Goal: Check status: Check status

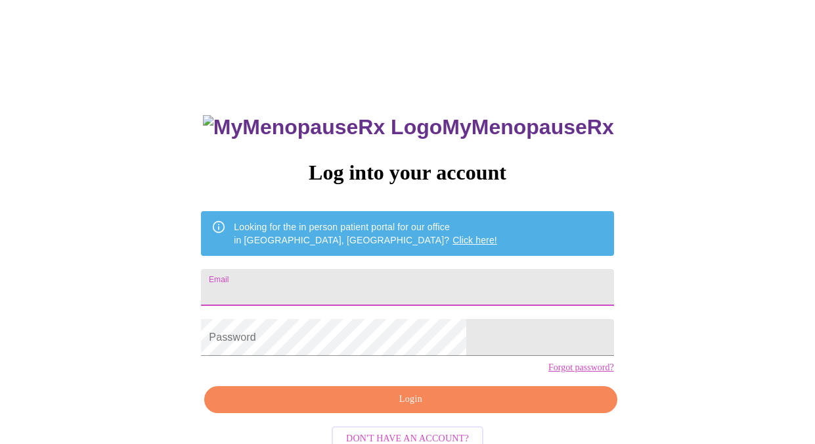
type input "[EMAIL_ADDRESS][DOMAIN_NAME]"
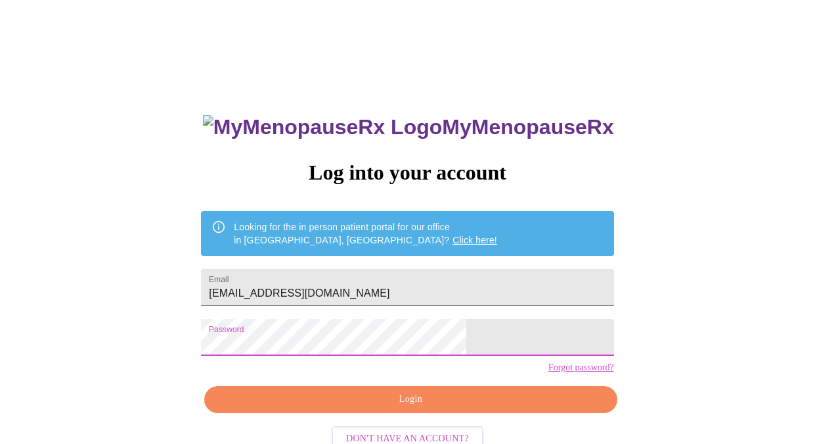
click at [430, 407] on span "Login" at bounding box center [410, 399] width 382 height 16
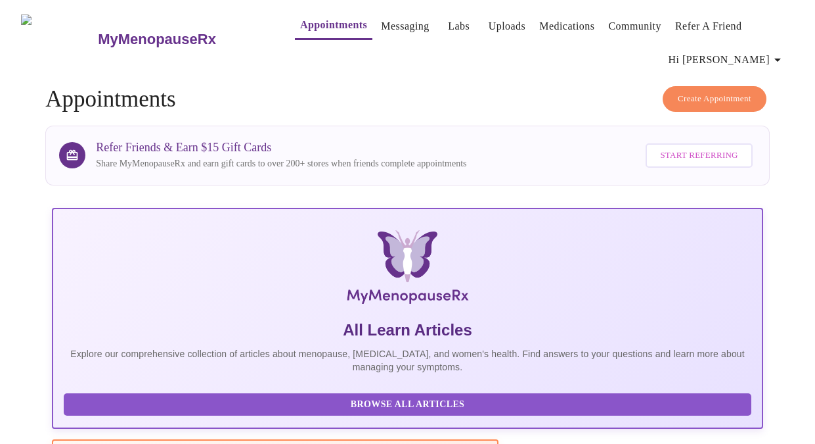
click at [448, 24] on link "Labs" at bounding box center [459, 26] width 22 height 18
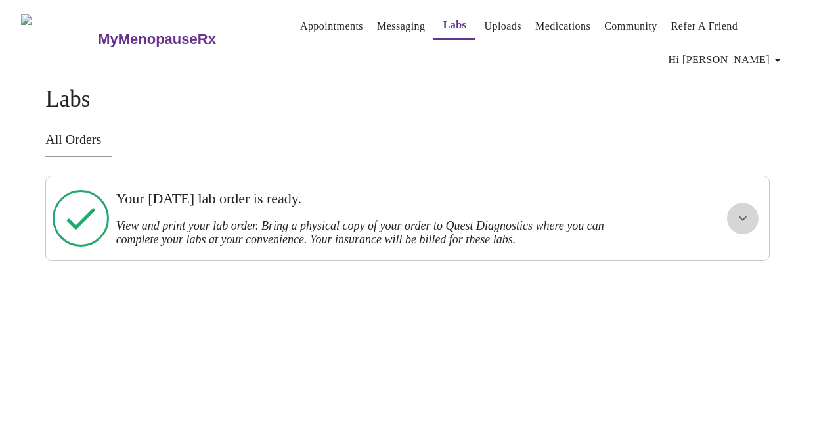
click at [757, 216] on button "show more" at bounding box center [743, 218] width 32 height 32
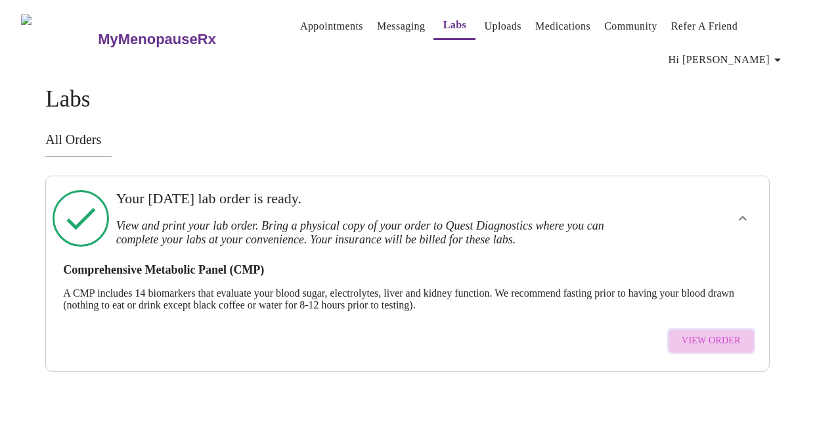
click at [725, 334] on span "View Order" at bounding box center [711, 340] width 59 height 16
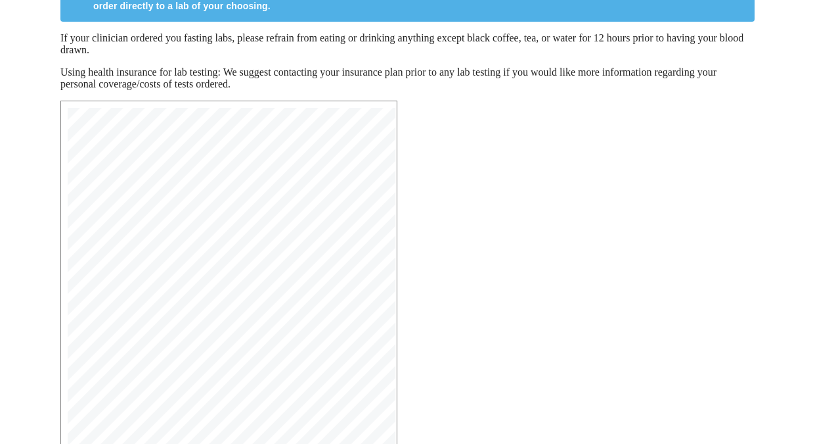
scroll to position [177, 0]
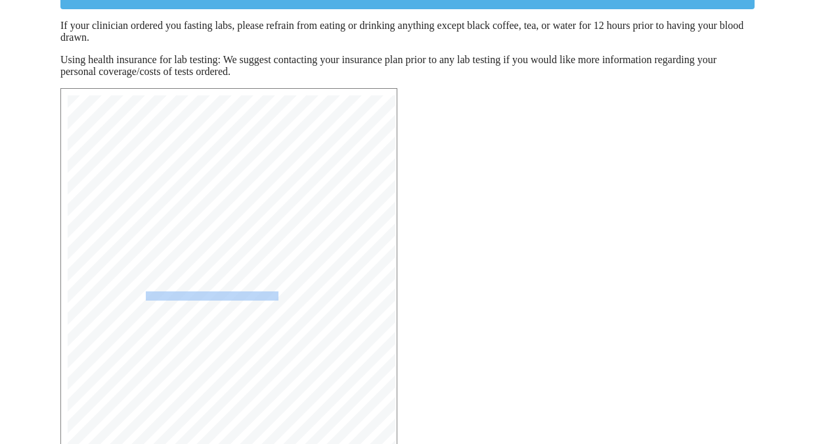
drag, startPoint x: 276, startPoint y: 302, endPoint x: 143, endPoint y: 304, distance: 133.4
click at [143, 299] on span "10231 Comprehensive Metabolic Panel (CMP) | CPT: 80053 |" at bounding box center [221, 295] width 293 height 8
copy span "rehensive Metabolic Panel (C"
